Goal: Communication & Community: Answer question/provide support

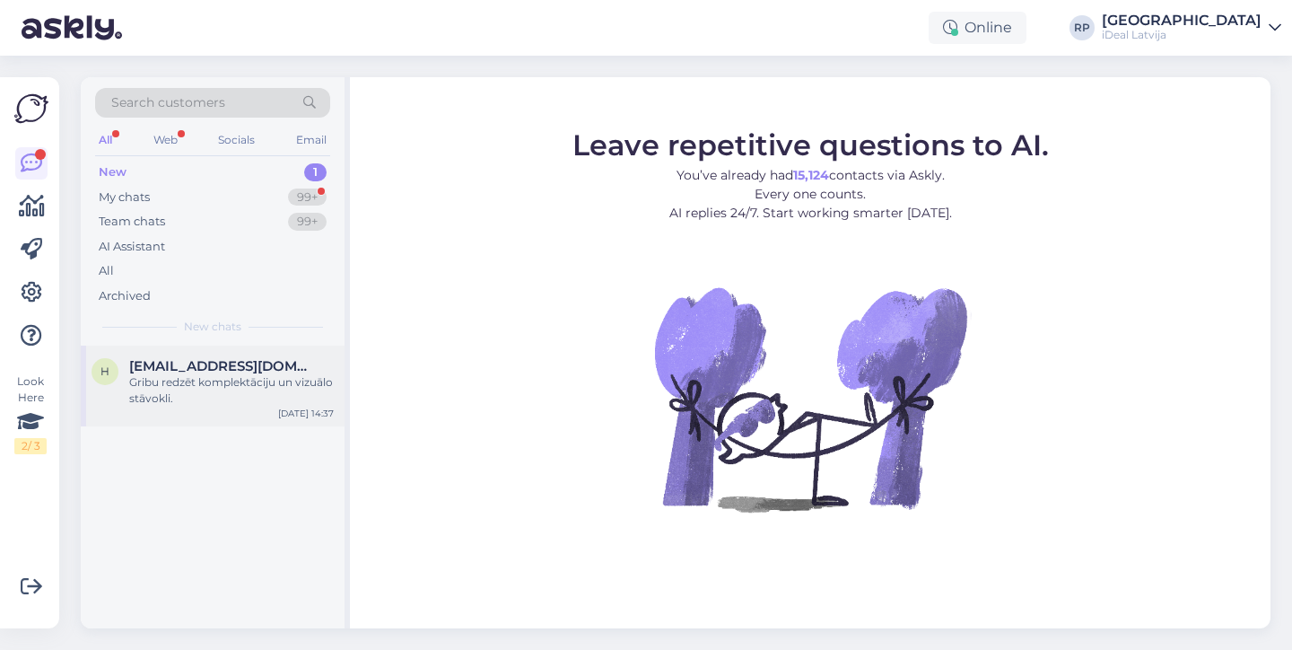
click at [292, 400] on div "Gribu redzēt komplektāciju un vizuālo stāvokli." at bounding box center [231, 390] width 205 height 32
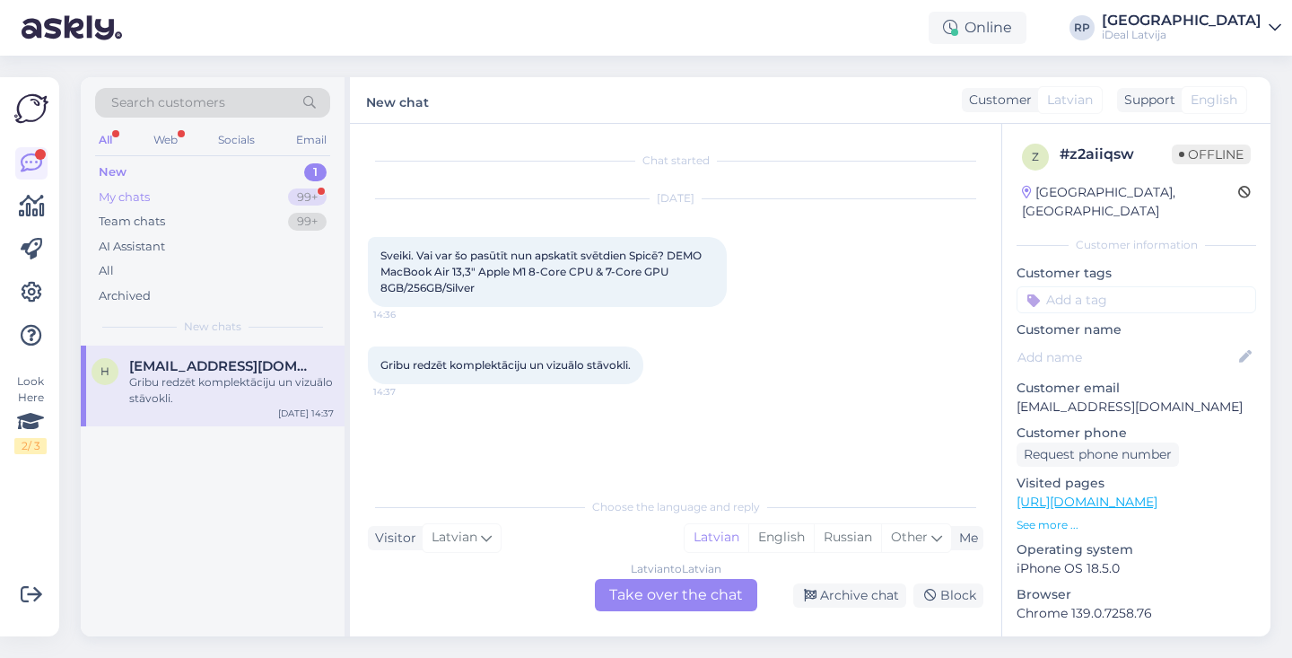
click at [278, 201] on div "My chats 99+" at bounding box center [212, 197] width 235 height 25
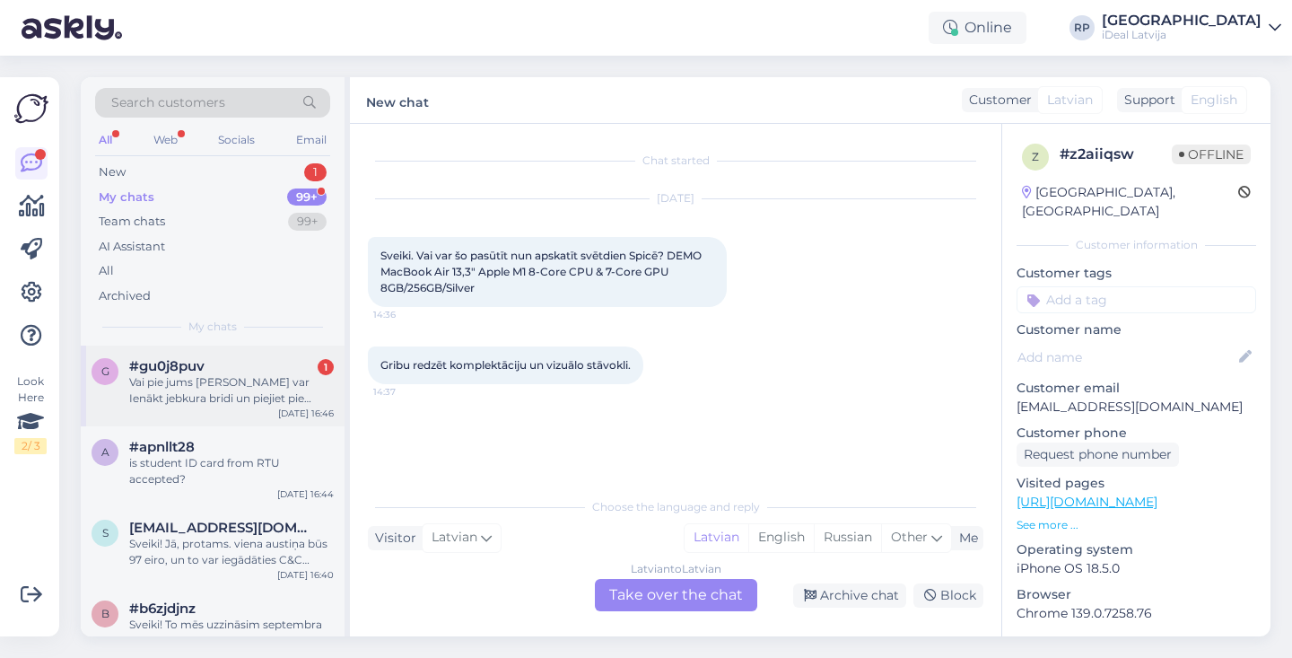
click at [232, 353] on div "g #gu0j8puv 1 Vai pie jums Alfā var Ienākt jebkura bridi un piejiet pie kases s…" at bounding box center [213, 385] width 264 height 81
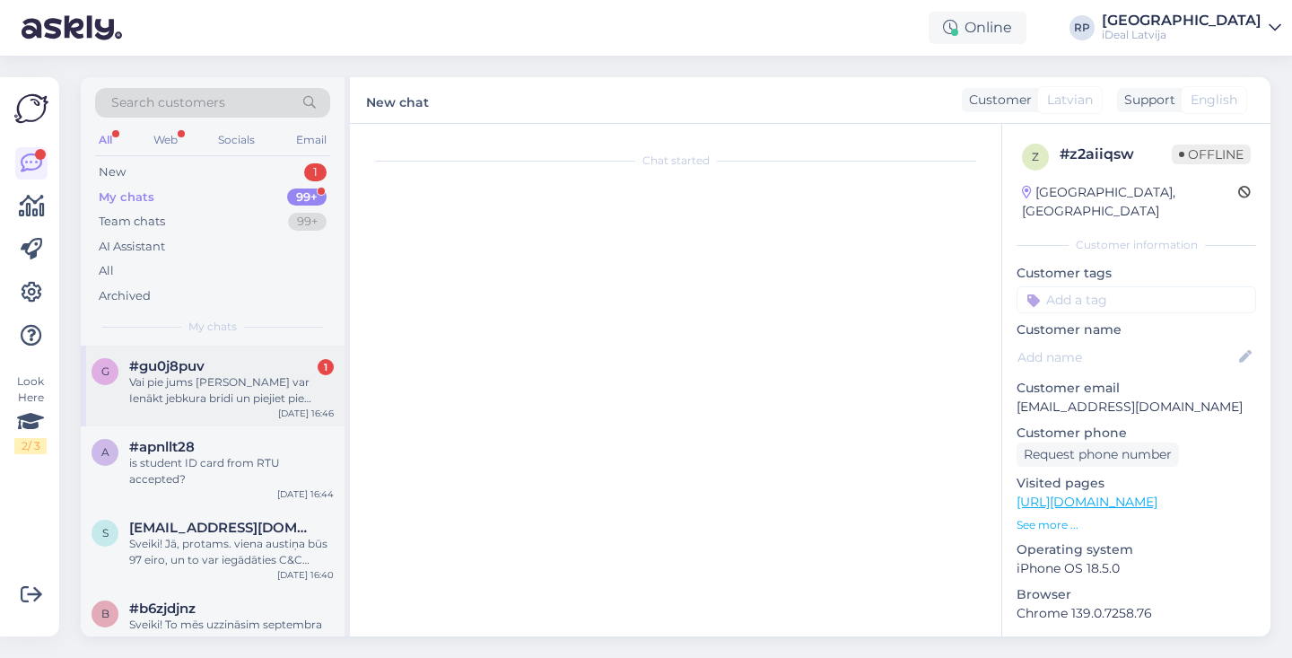
scroll to position [80, 0]
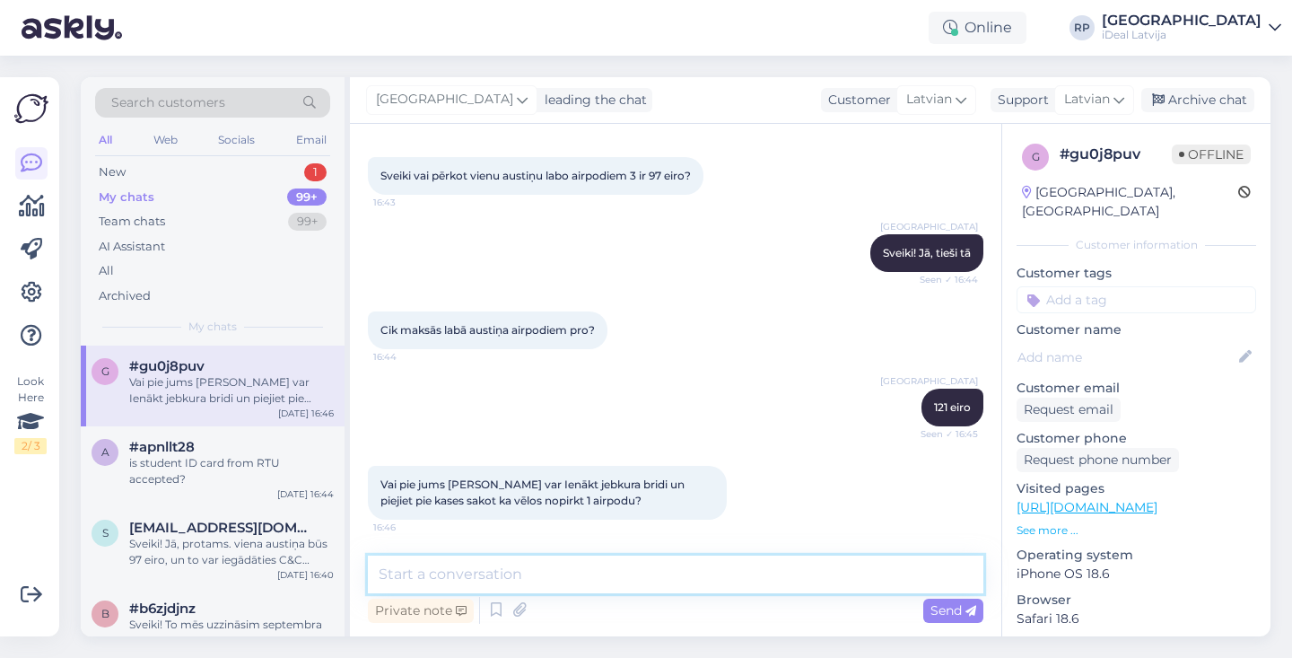
click at [612, 572] on textarea at bounding box center [675, 574] width 615 height 38
click at [577, 571] on textarea at bounding box center [675, 574] width 615 height 38
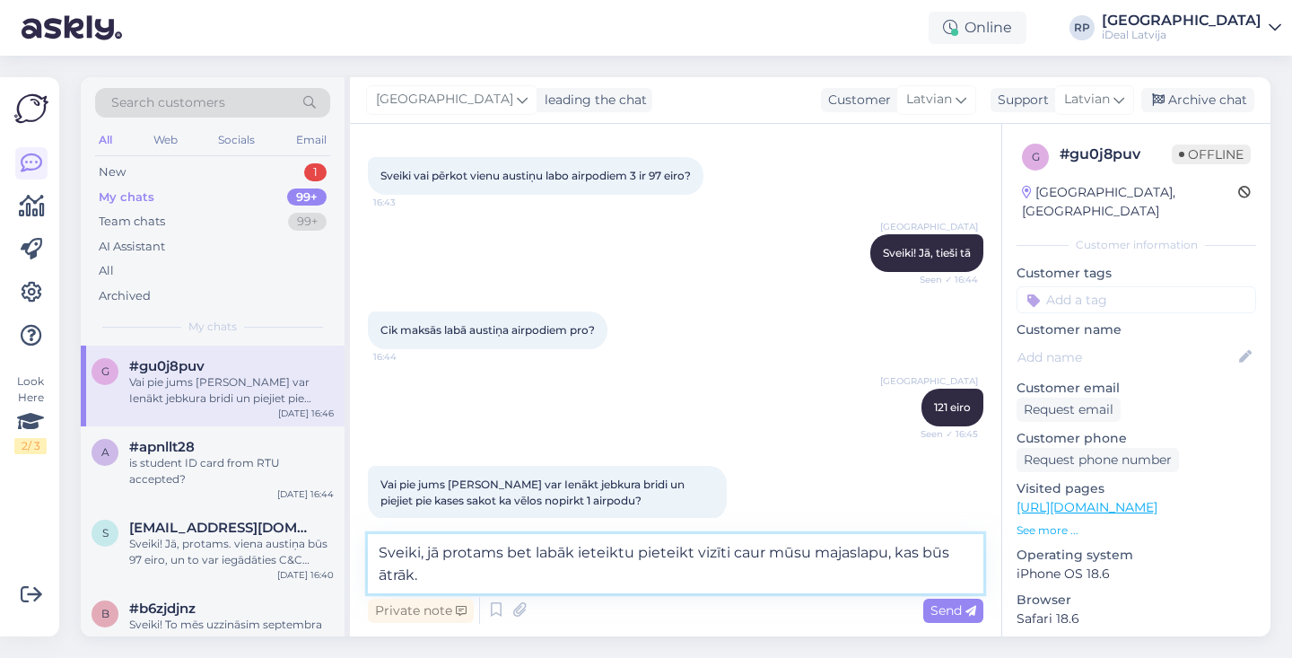
click at [504, 553] on textarea "Sveiki, jā protams bet labāk ieteiktu pieteikt vizīti caur mūsu majaslapu, kas …" at bounding box center [675, 563] width 615 height 59
click at [425, 555] on textarea "Sveiki, jā protams, bet labāk ieteiktu pieteikt vizīti caur mūsu majaslapu, kas…" at bounding box center [675, 563] width 615 height 59
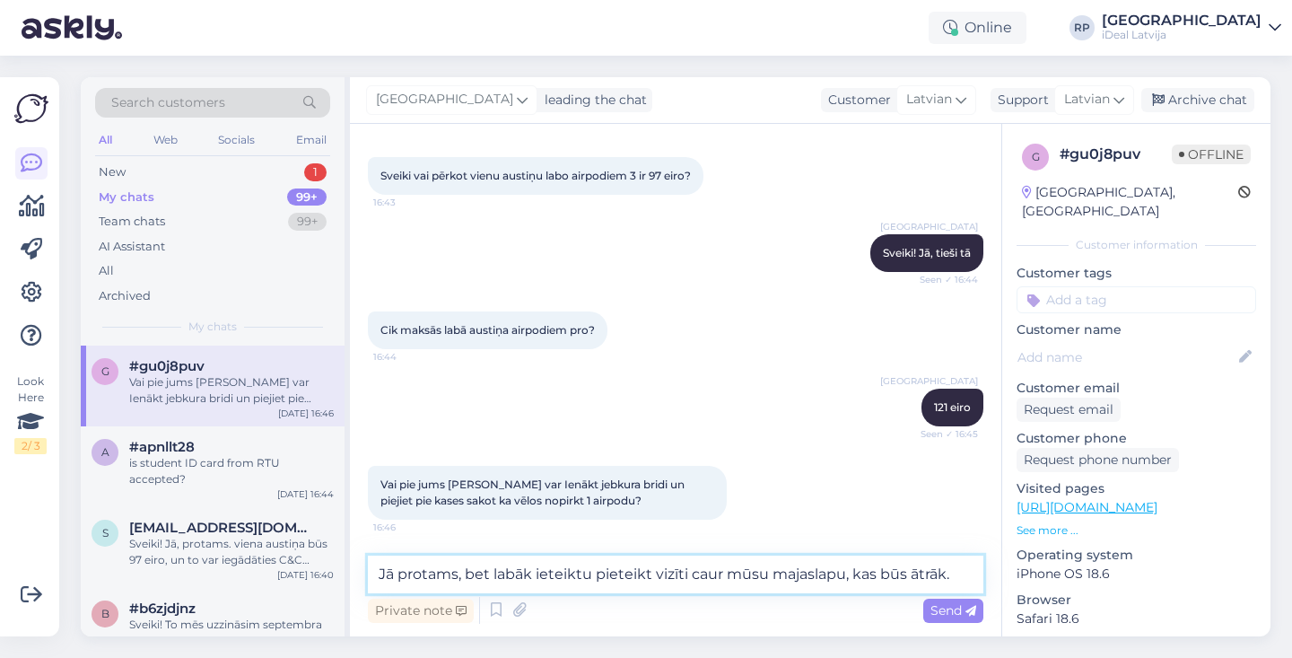
click at [961, 571] on textarea "Jā protams, bet labāk ieteiktu pieteikt vizīti caur mūsu majaslapu, kas būs ātr…" at bounding box center [675, 574] width 615 height 38
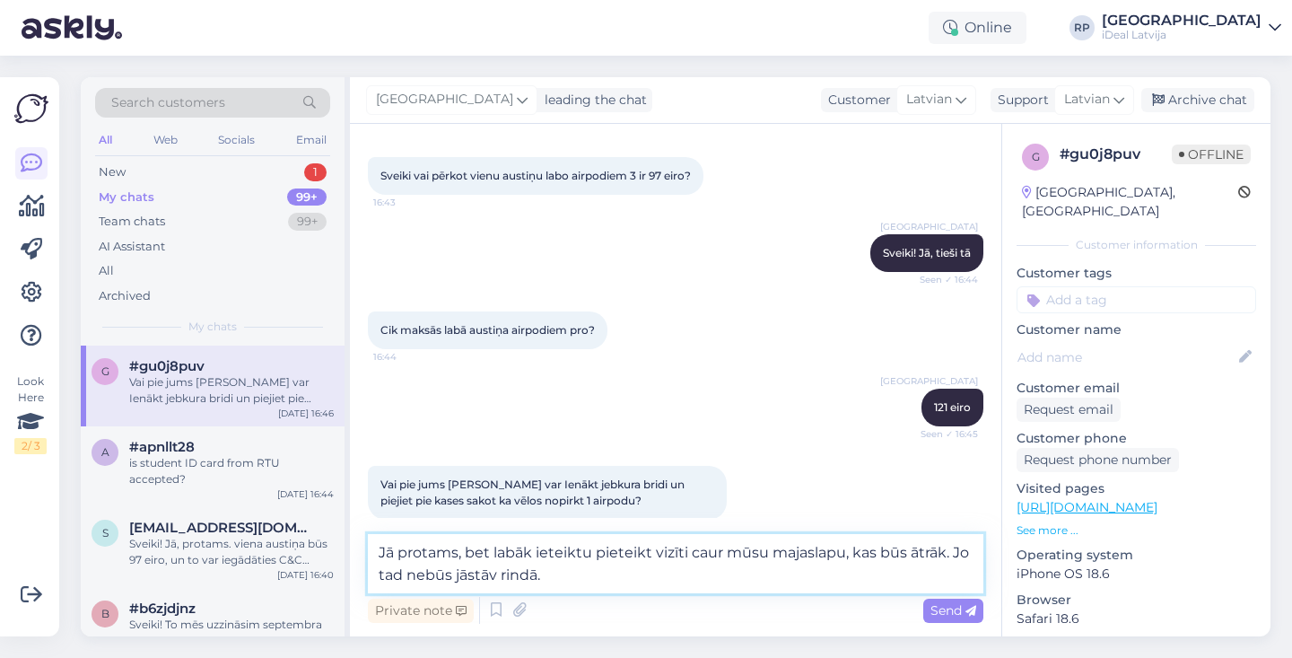
click at [557, 574] on textarea "Jā protams, bet labāk ieteiktu pieteikt vizīti caur mūsu majaslapu, kas būs ātr…" at bounding box center [675, 563] width 615 height 59
type textarea "Jā protams, bet labāk ieteiktu pieteikt vizīti caur mūsu majaslapu, kas būs ātr…"
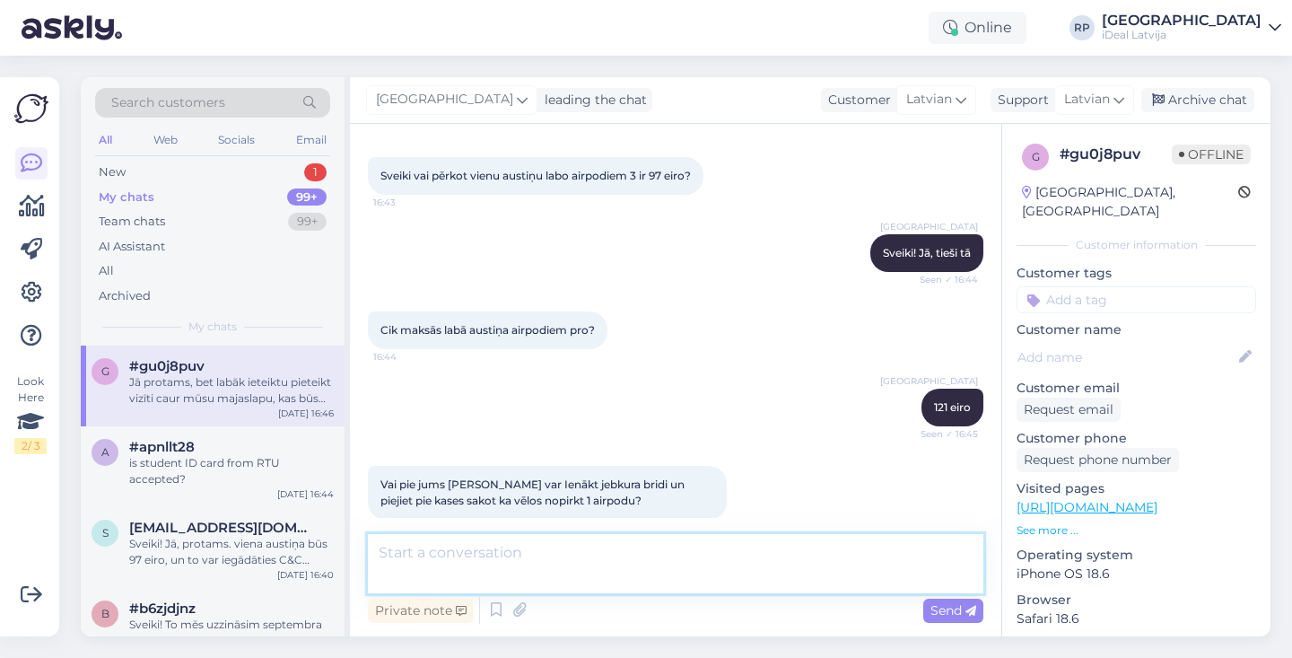
scroll to position [173, 0]
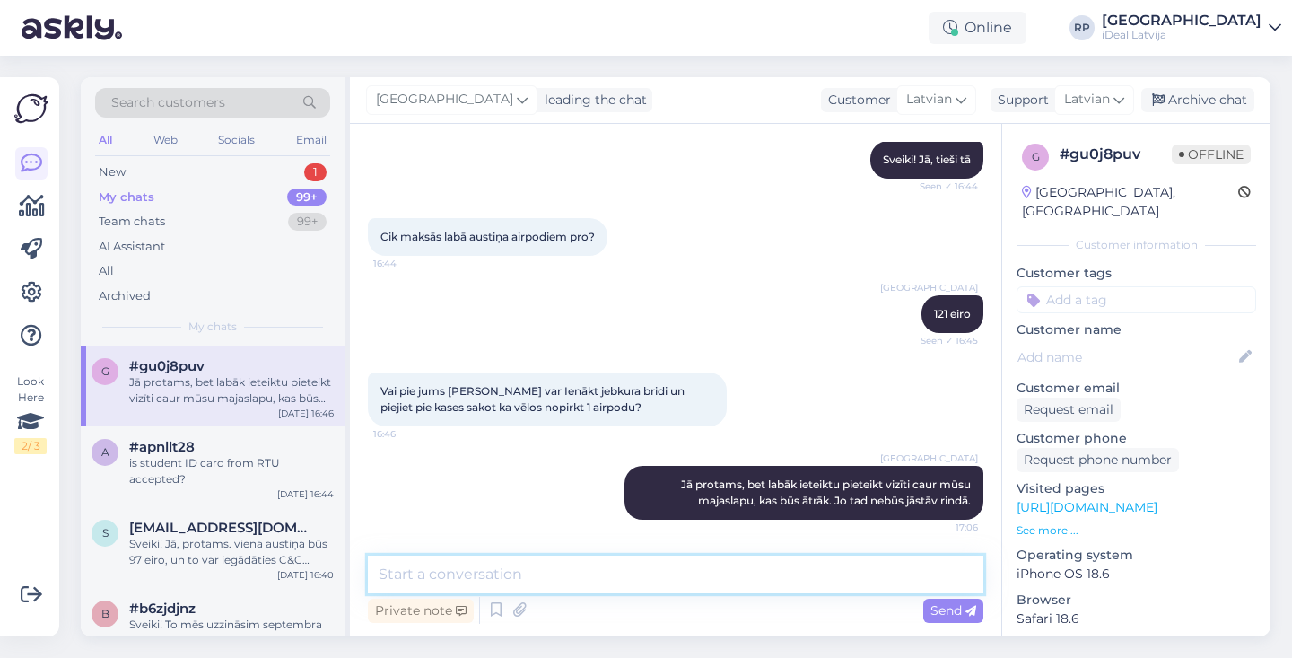
click at [577, 572] on textarea at bounding box center [675, 574] width 615 height 38
click at [444, 575] on textarea "[PERSON_NAME] izvēlēsieties Jums ērtāko laiku." at bounding box center [675, 574] width 615 height 38
click at [704, 575] on textarea "[PERSON_NAME] būs jāizvelās Jums ērtāko laiku." at bounding box center [675, 574] width 615 height 38
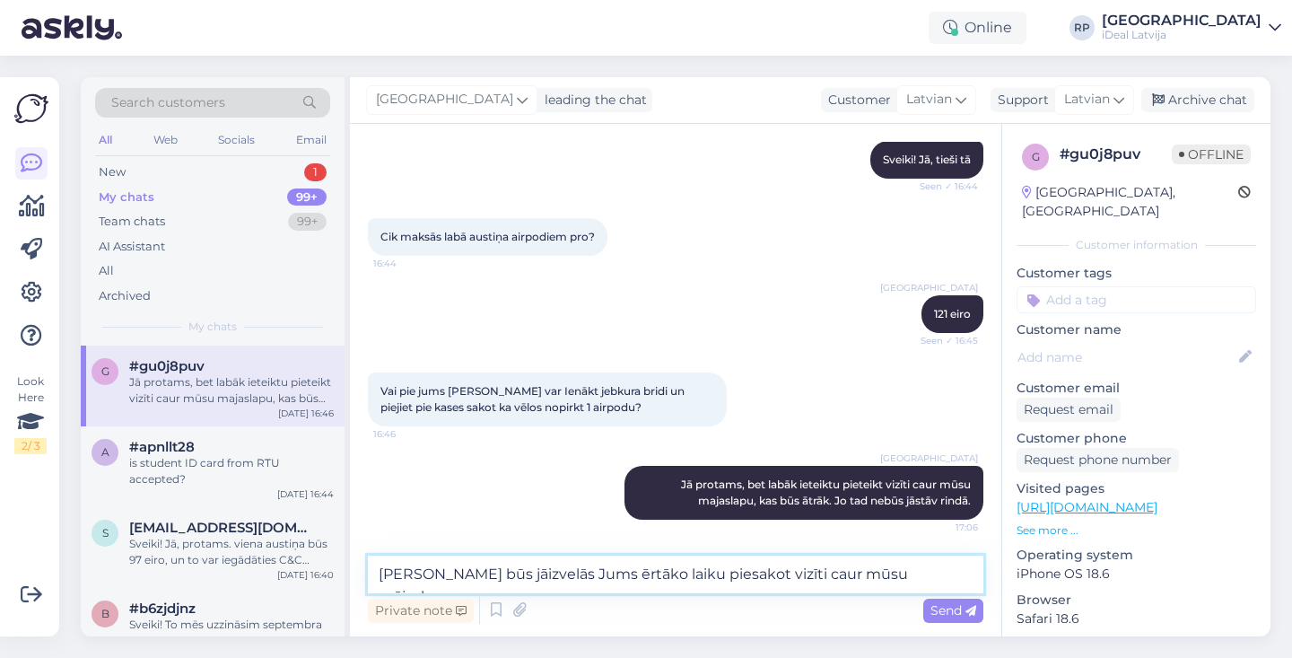
type textarea "[PERSON_NAME] būs jāizvelās Jums ērtāko laiku piesakot vizīti caur mūsu mājasla…"
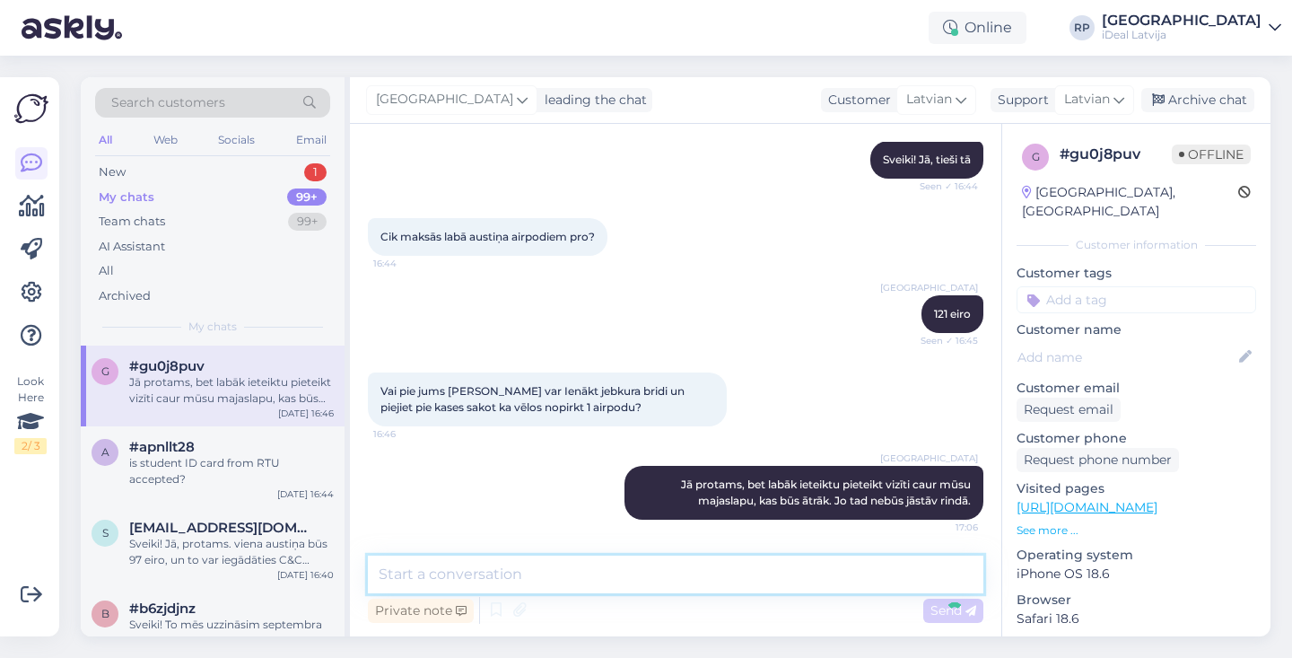
scroll to position [266, 0]
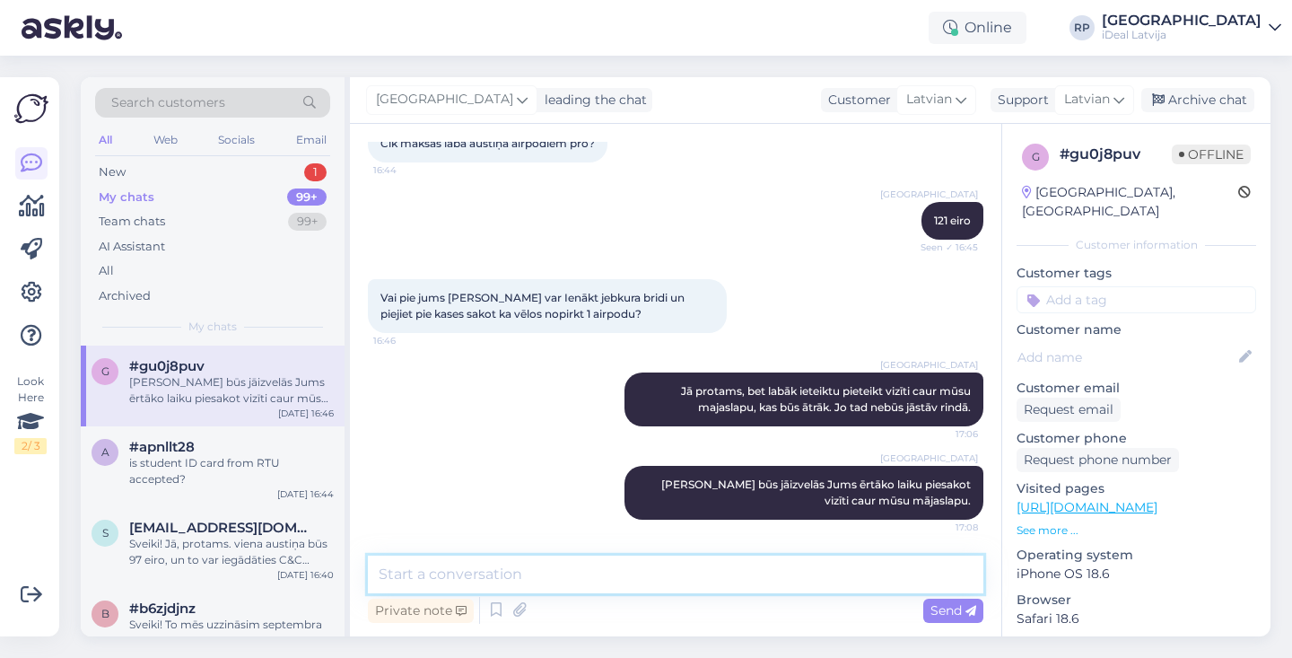
click at [756, 568] on textarea at bounding box center [675, 574] width 615 height 38
type textarea "P"
type textarea "Ja nemaldos tas aizņemtu līdz stundai."
click at [439, 582] on textarea "Ja nemaldos tas aizņemtu līdz stundai." at bounding box center [675, 574] width 615 height 38
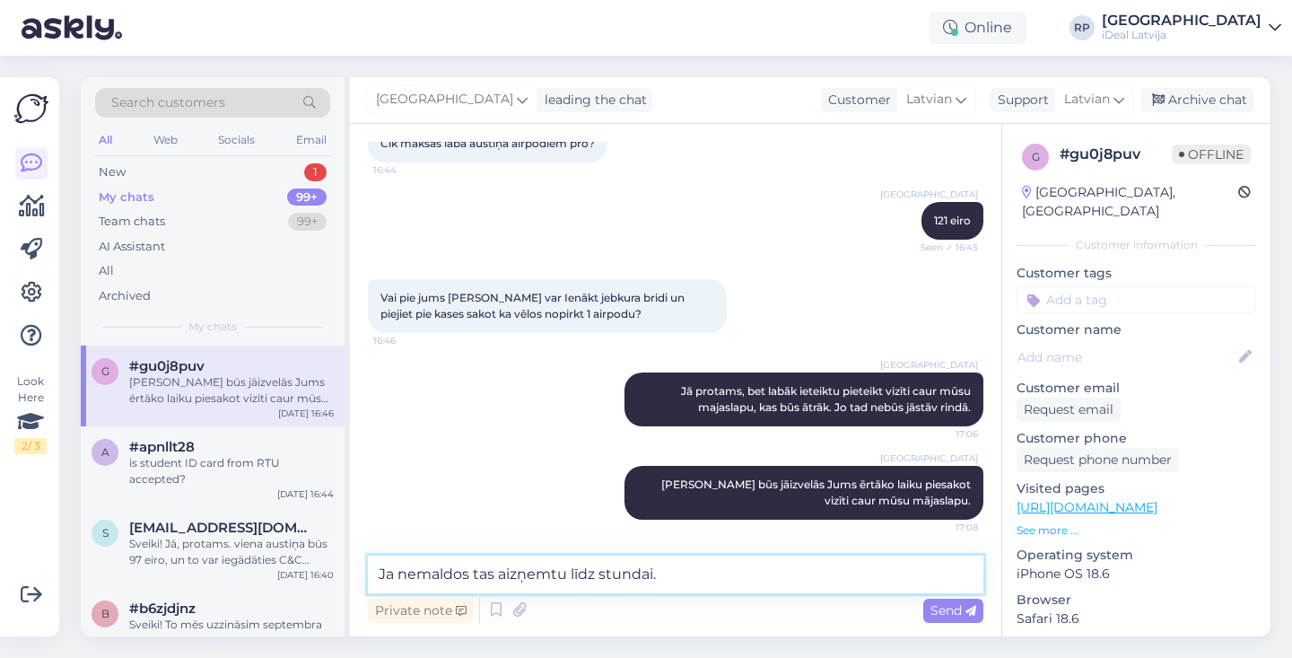
click at [439, 582] on textarea "Ja nemaldos tas aizņemtu līdz stundai." at bounding box center [675, 574] width 615 height 38
click at [441, 573] on textarea "Ja nemaldos tas aizņemtu līdz stundai." at bounding box center [675, 574] width 615 height 38
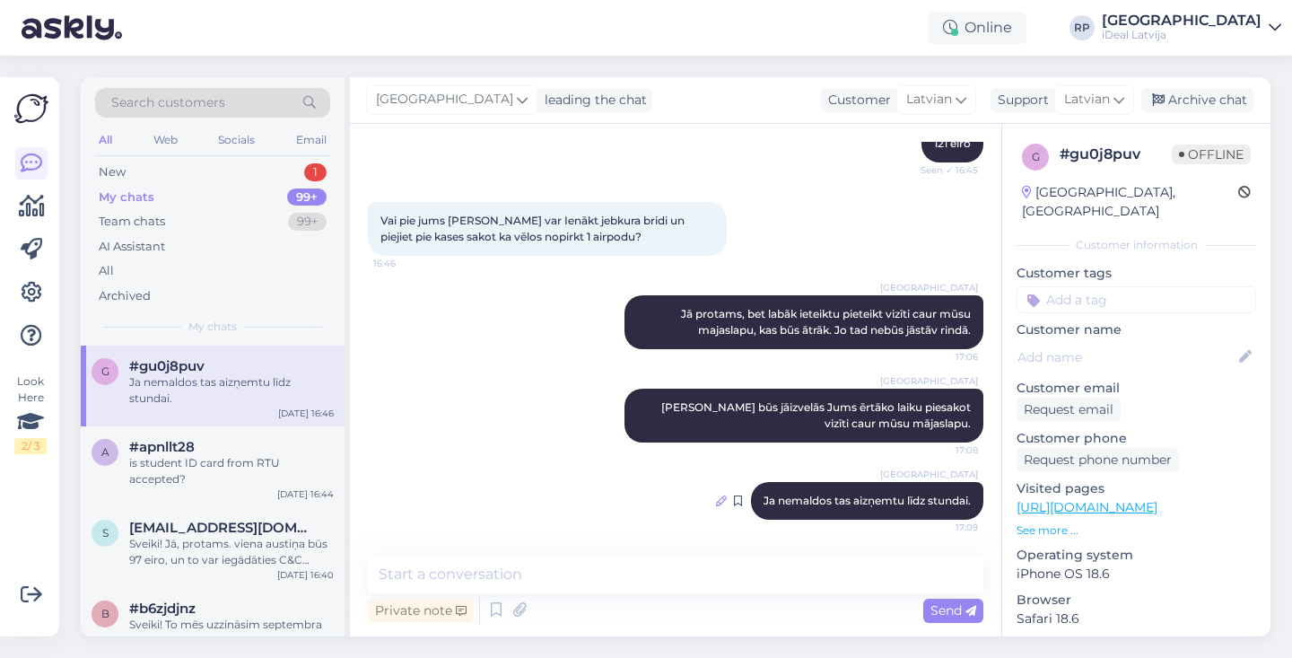
click at [716, 499] on icon at bounding box center [721, 500] width 11 height 11
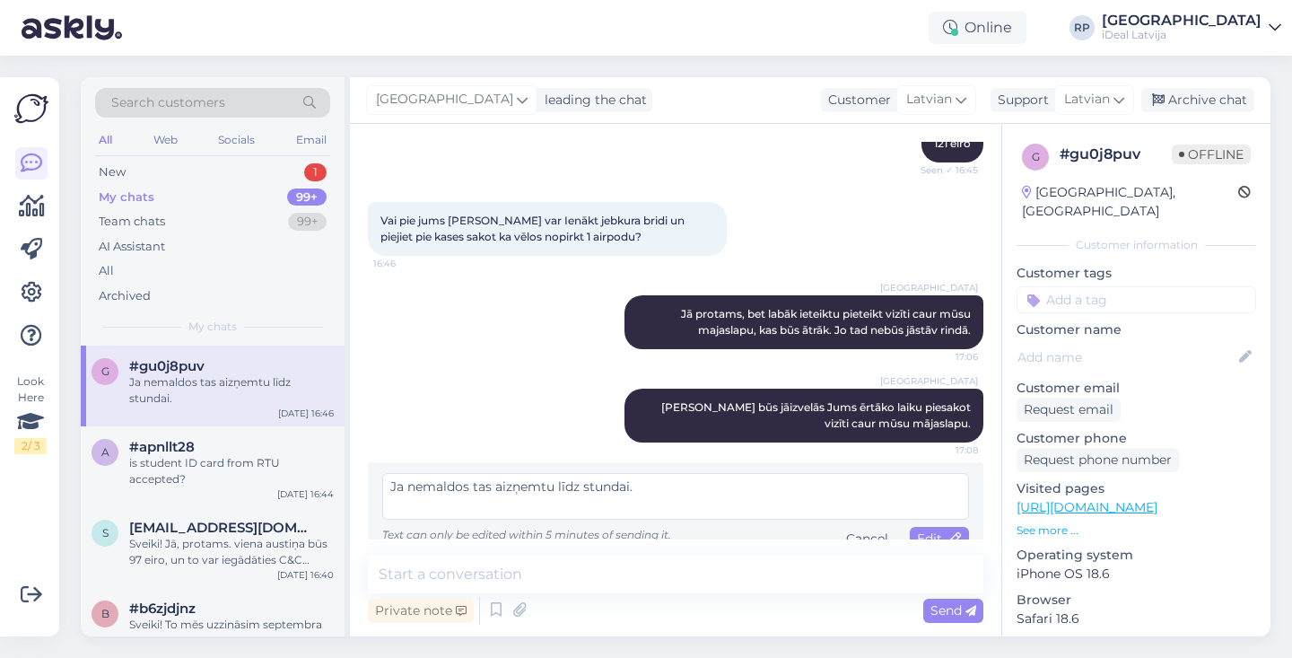
click at [424, 486] on textarea "Ja nemaldos tas aizņemtu līdz stundai." at bounding box center [675, 496] width 587 height 47
click at [518, 487] on textarea "Tas varētu aizņemtu līdz stundai." at bounding box center [675, 496] width 587 height 47
type textarea "Tas varētu aizņemt līdz stundai."
click at [944, 528] on div "Edit" at bounding box center [939, 539] width 59 height 24
